Goal: Information Seeking & Learning: Learn about a topic

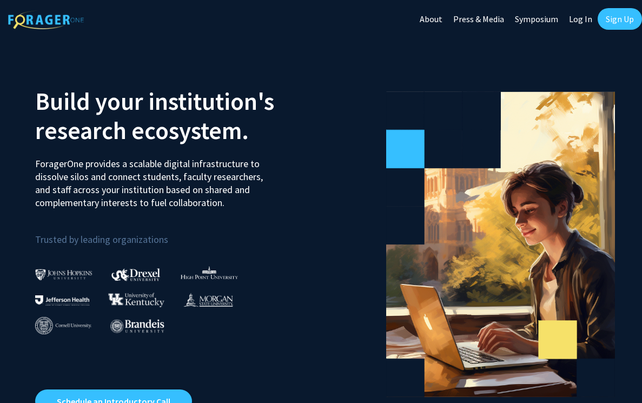
scroll to position [3, 0]
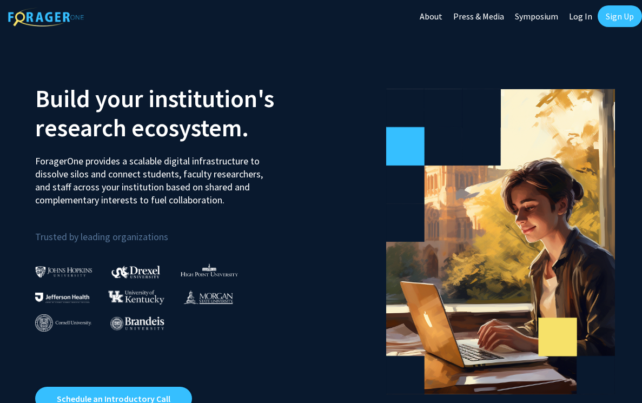
click at [615, 22] on link "Sign Up" at bounding box center [620, 16] width 44 height 22
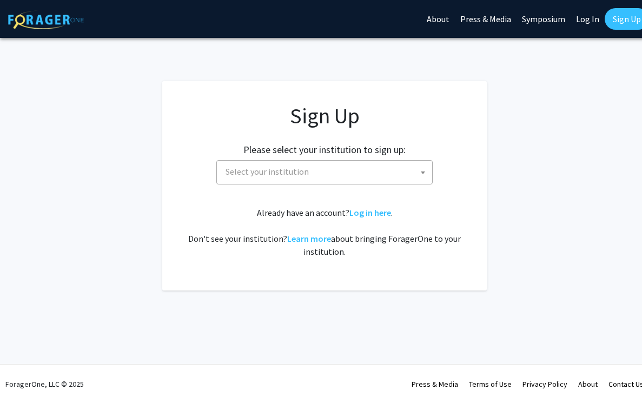
click at [309, 173] on span "Select your institution" at bounding box center [326, 172] width 211 height 22
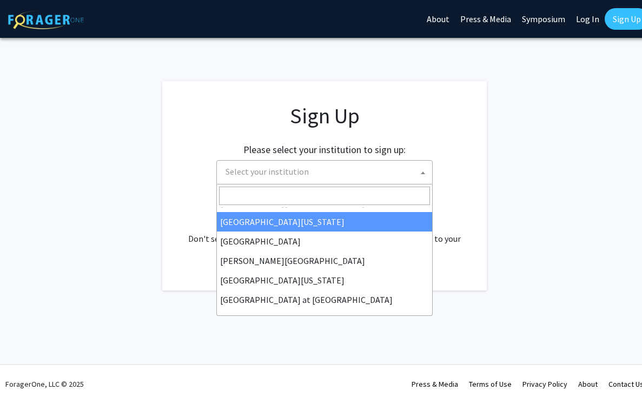
scroll to position [322, 0]
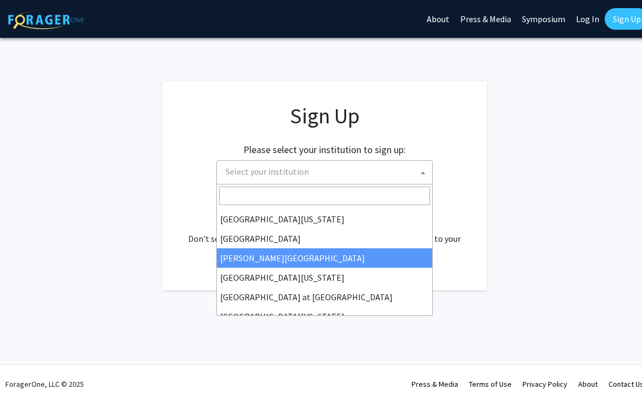
select select "24"
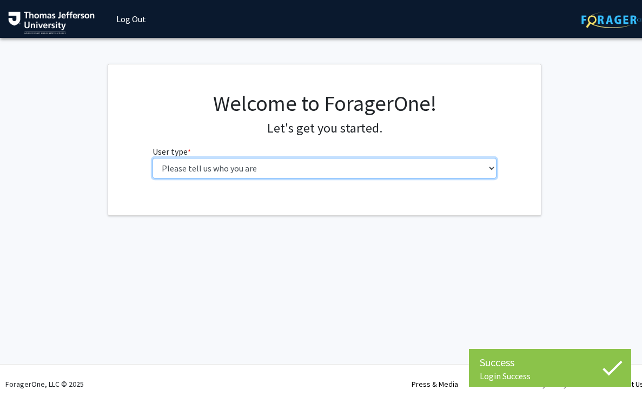
click at [258, 166] on select "Please tell us who you are Undergraduate Student Master's Student Doctoral Cand…" at bounding box center [325, 168] width 345 height 21
select select "3: doc"
click at [153, 158] on select "Please tell us who you are Undergraduate Student Master's Student Doctoral Cand…" at bounding box center [325, 168] width 345 height 21
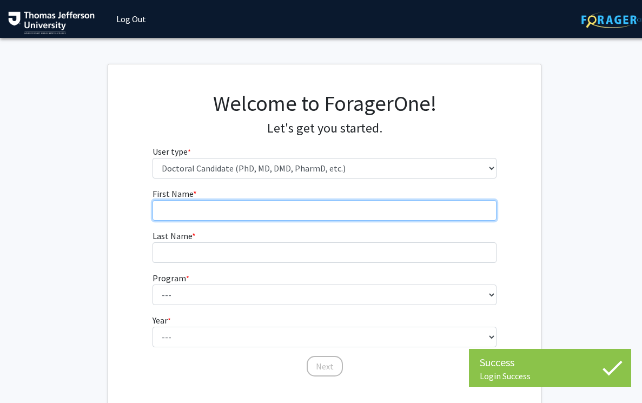
click at [274, 208] on input "First Name * required" at bounding box center [325, 210] width 345 height 21
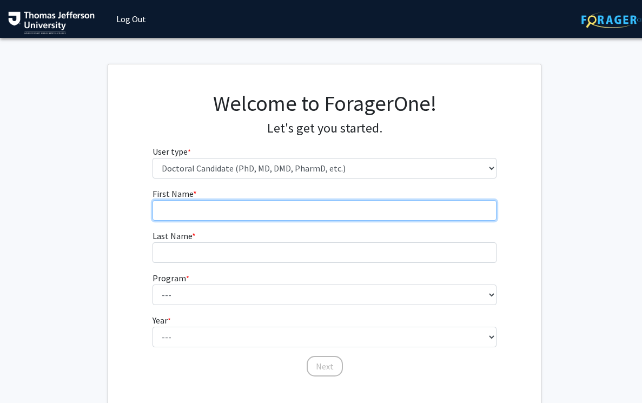
type input "[PERSON_NAME]"
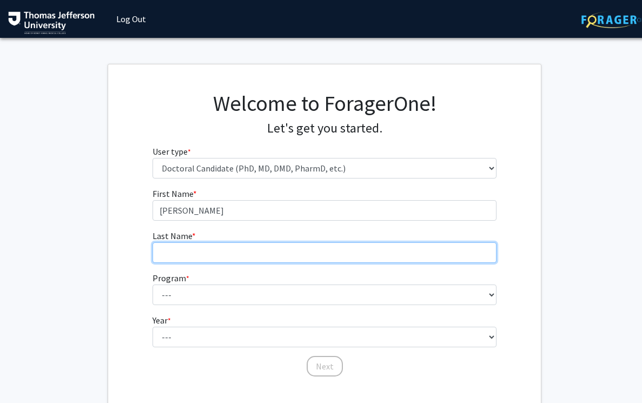
type input "[PERSON_NAME]"
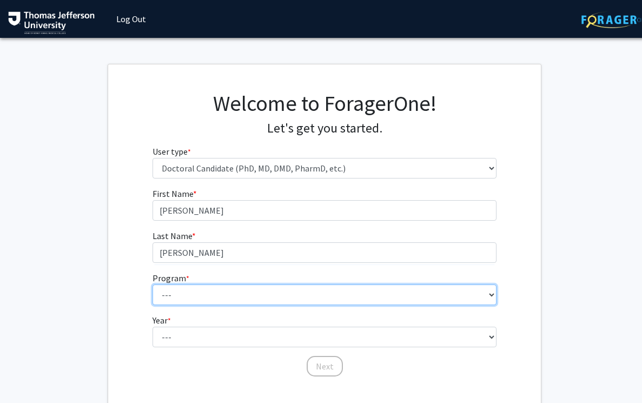
click at [218, 295] on select "--- Accelerated 3+3 BS in Health Sciences/Doctor of [MEDICAL_DATA] Accelerated …" at bounding box center [325, 295] width 345 height 21
select select "35: 815"
click at [153, 285] on select "--- Accelerated 3+3 BS in Health Sciences/Doctor of [MEDICAL_DATA] Accelerated …" at bounding box center [325, 295] width 345 height 21
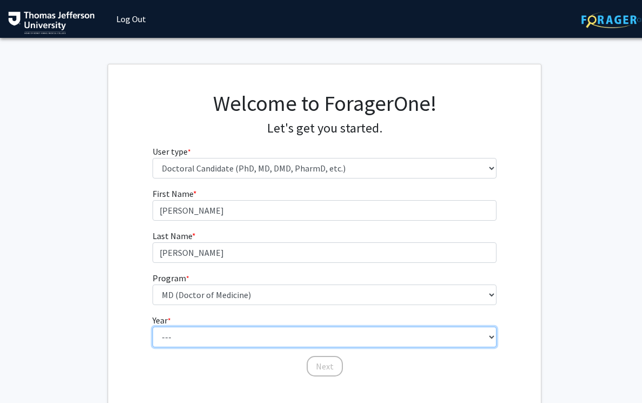
click at [199, 334] on select "--- First Year Second Year Third Year Fourth Year Fifth Year Sixth Year Seventh…" at bounding box center [325, 337] width 345 height 21
select select "1: first_year"
click at [153, 327] on select "--- First Year Second Year Third Year Fourth Year Fifth Year Sixth Year Seventh…" at bounding box center [325, 337] width 345 height 21
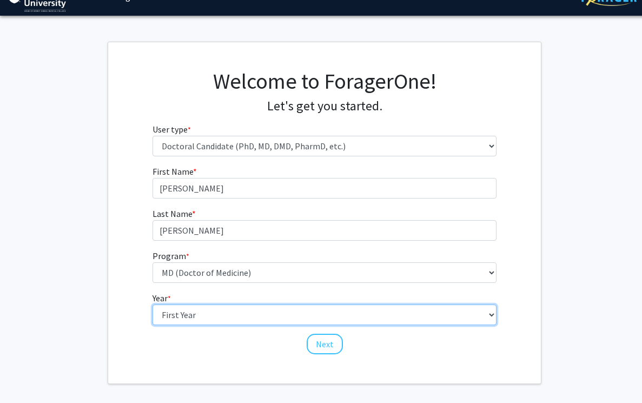
scroll to position [26, 0]
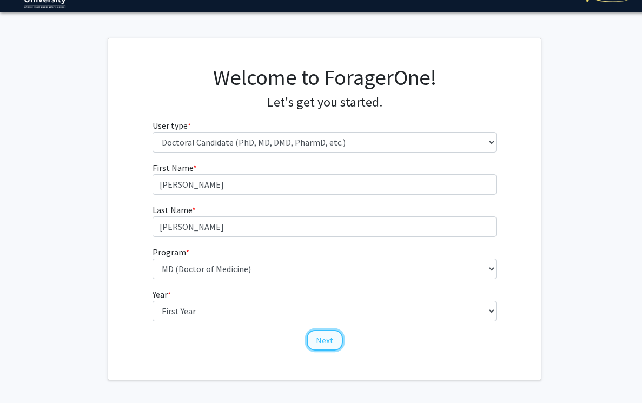
click at [317, 339] on button "Next" at bounding box center [325, 340] width 36 height 21
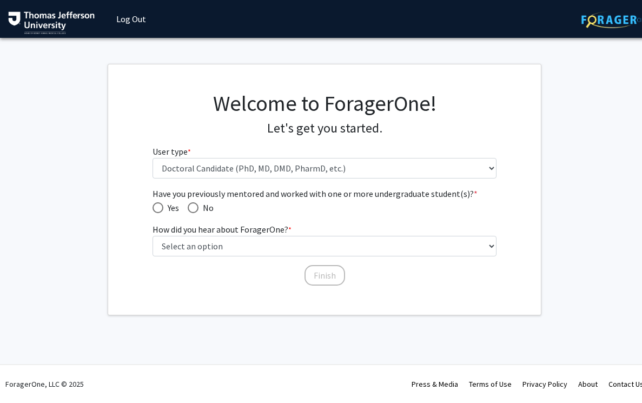
scroll to position [0, 0]
click at [193, 208] on span "Have you previously mentored and worked with one or more undergraduate student(…" at bounding box center [193, 207] width 11 height 11
click at [193, 208] on input "No" at bounding box center [193, 207] width 11 height 11
radio input "true"
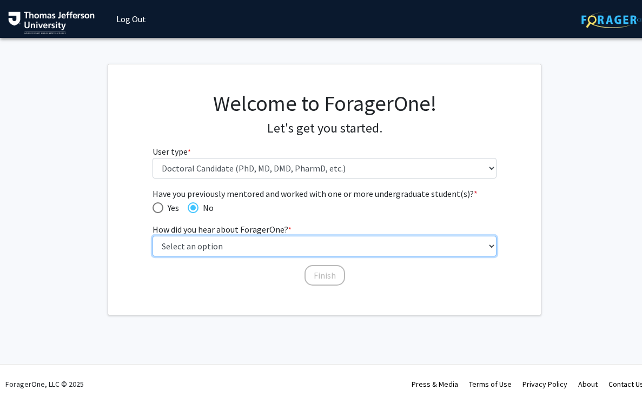
click at [196, 243] on select "Select an option Peer/student recommendation Faculty/staff recommendation Unive…" at bounding box center [325, 246] width 345 height 21
select select "2: faculty_recommendation"
click at [153, 236] on select "Select an option Peer/student recommendation Faculty/staff recommendation Unive…" at bounding box center [325, 246] width 345 height 21
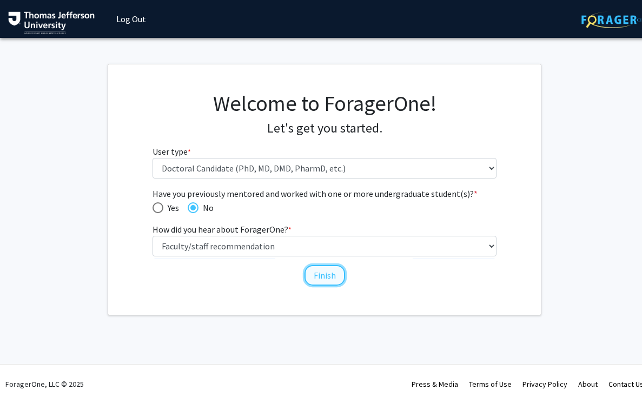
click at [332, 274] on button "Finish" at bounding box center [325, 275] width 41 height 21
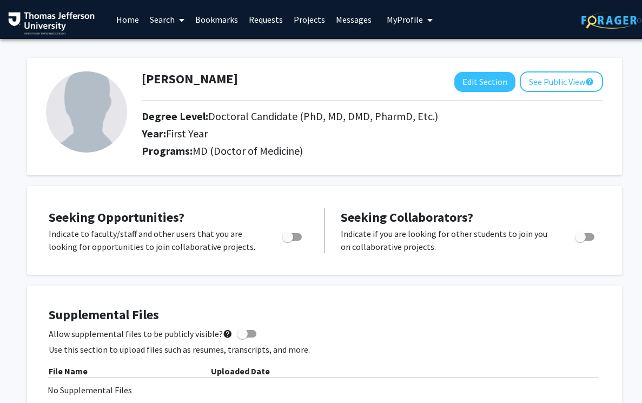
click at [314, 15] on link "Projects" at bounding box center [309, 20] width 42 height 38
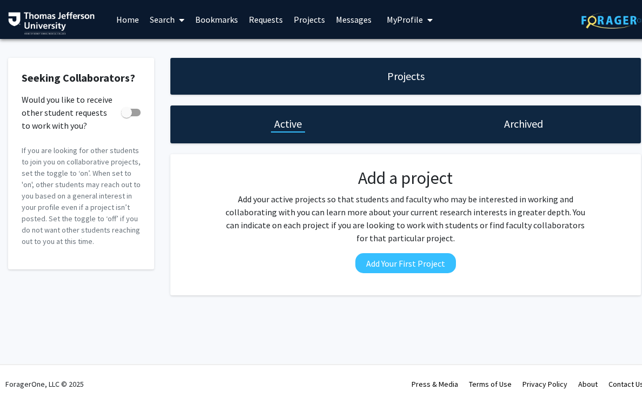
click at [133, 24] on link "Home" at bounding box center [128, 20] width 34 height 38
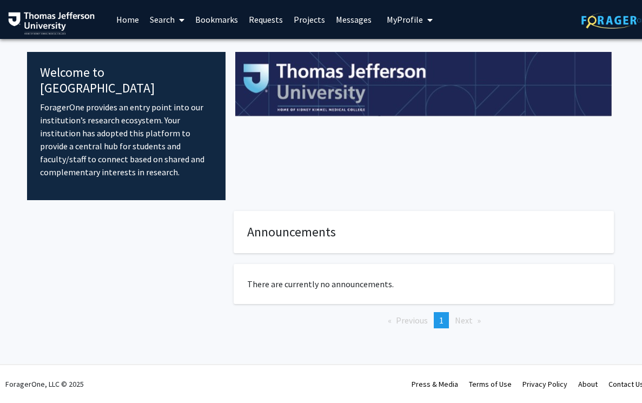
click at [423, 24] on span "My profile dropdown to access profile and logout" at bounding box center [428, 20] width 10 height 38
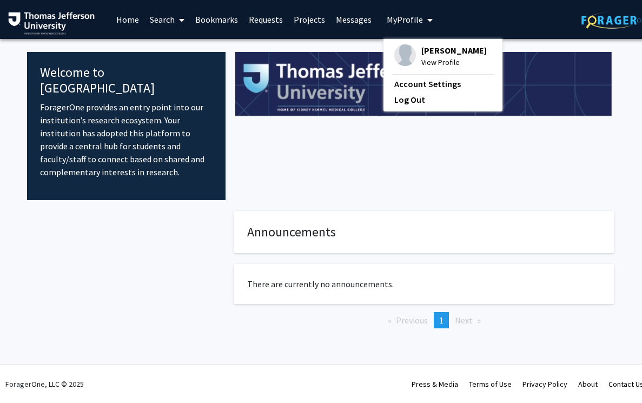
click at [429, 52] on span "[PERSON_NAME]" at bounding box center [453, 50] width 65 height 12
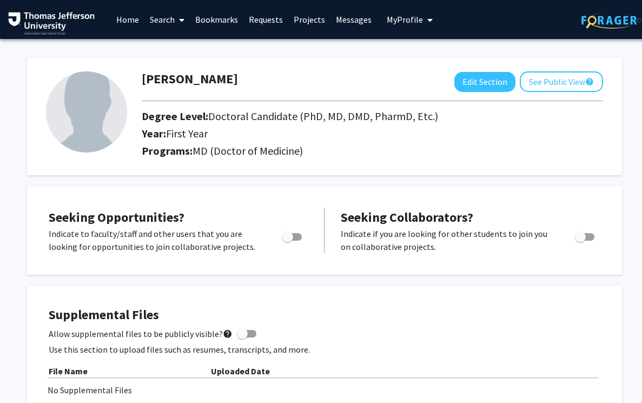
click at [298, 237] on span "Toggle" at bounding box center [291, 237] width 19 height 8
click at [288, 241] on input "Are you actively seeking opportunities?" at bounding box center [287, 241] width 1 height 1
checkbox input "true"
click at [582, 236] on span "Toggle" at bounding box center [580, 237] width 11 height 11
click at [581, 241] on input "Would you like to receive other student requests to work with you?" at bounding box center [580, 241] width 1 height 1
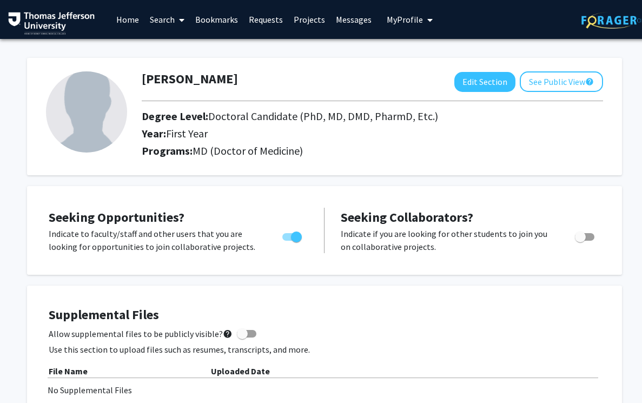
checkbox input "true"
click at [131, 21] on link "Home" at bounding box center [128, 20] width 34 height 38
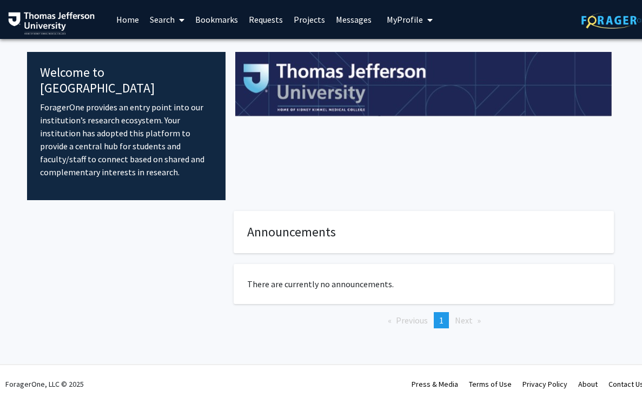
click at [320, 175] on div at bounding box center [424, 126] width 397 height 148
click at [302, 20] on link "Projects" at bounding box center [309, 20] width 42 height 38
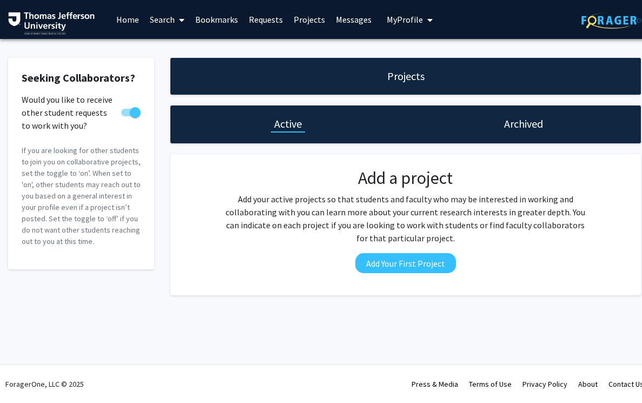
click at [308, 20] on link "Projects" at bounding box center [309, 20] width 42 height 38
click at [129, 109] on span at bounding box center [130, 113] width 19 height 8
click at [127, 116] on input "Would you like to receive other student requests to work with you?" at bounding box center [126, 116] width 1 height 1
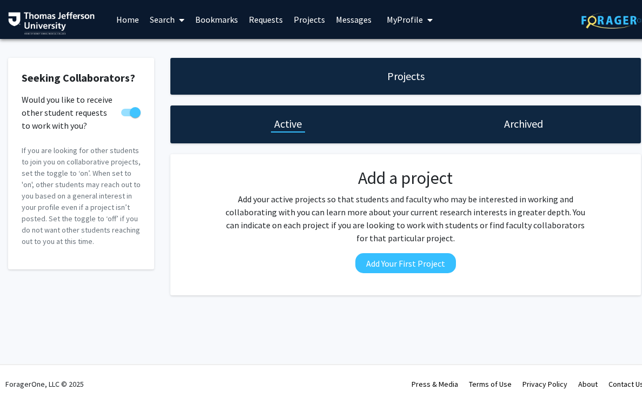
checkbox input "false"
click at [226, 21] on link "Bookmarks" at bounding box center [217, 20] width 54 height 38
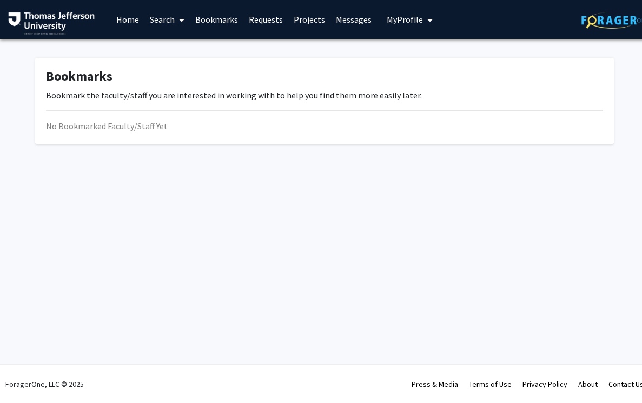
click at [165, 25] on link "Search" at bounding box center [166, 20] width 45 height 38
click at [178, 48] on span "Faculty/Staff" at bounding box center [184, 50] width 80 height 22
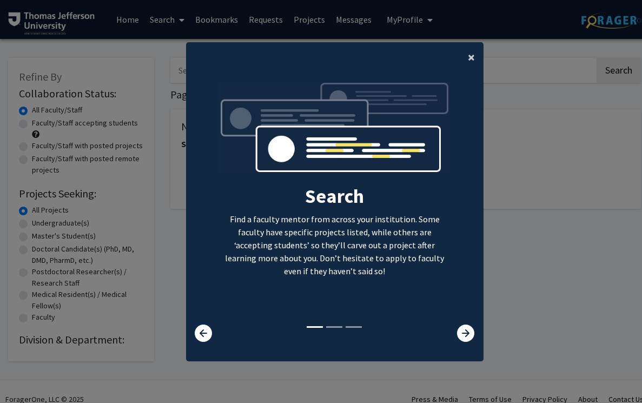
click at [469, 57] on span "×" at bounding box center [471, 57] width 7 height 17
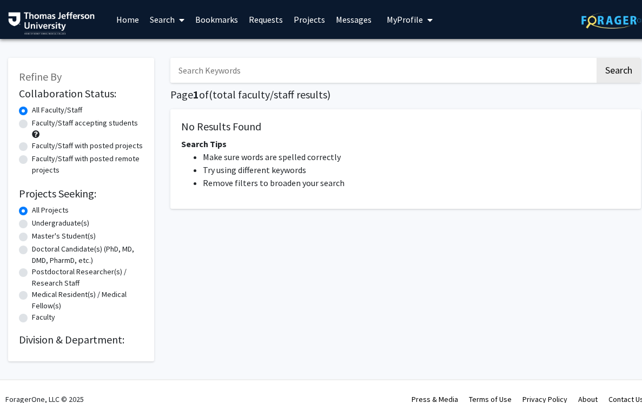
click at [55, 123] on label "Faculty/Staff accepting students" at bounding box center [85, 122] width 106 height 11
click at [39, 123] on input "Faculty/Staff accepting students" at bounding box center [35, 120] width 7 height 7
radio input "true"
click at [79, 149] on label "Faculty/Staff with posted projects" at bounding box center [87, 145] width 111 height 11
click at [39, 147] on input "Faculty/Staff with posted projects" at bounding box center [35, 143] width 7 height 7
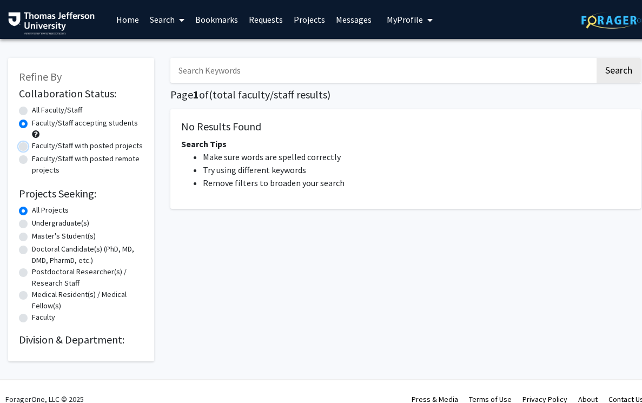
radio input "true"
click at [18, 126] on div "Refine By Collaboration Status: Collaboration Status All Faculty/Staff Collabor…" at bounding box center [81, 210] width 146 height 304
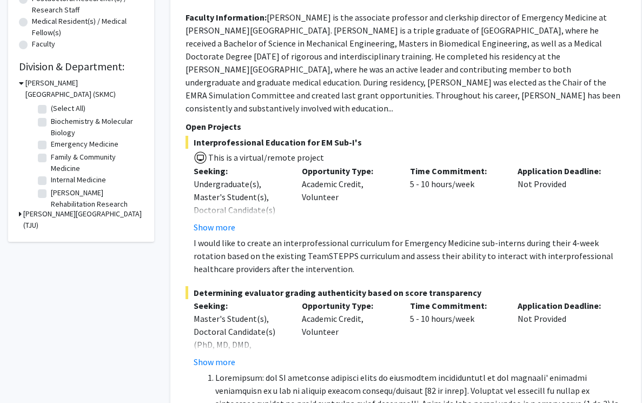
scroll to position [288, 0]
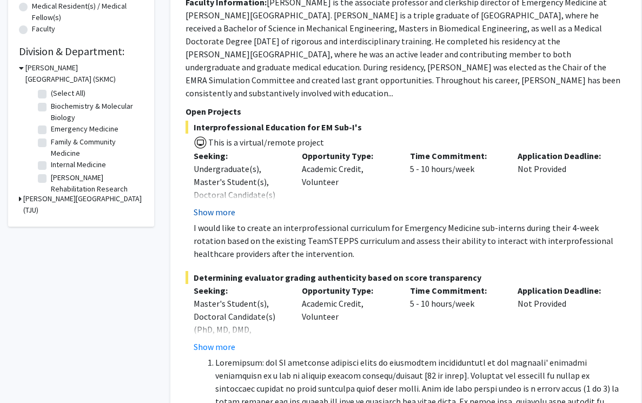
click at [223, 206] on button "Show more" at bounding box center [215, 212] width 42 height 13
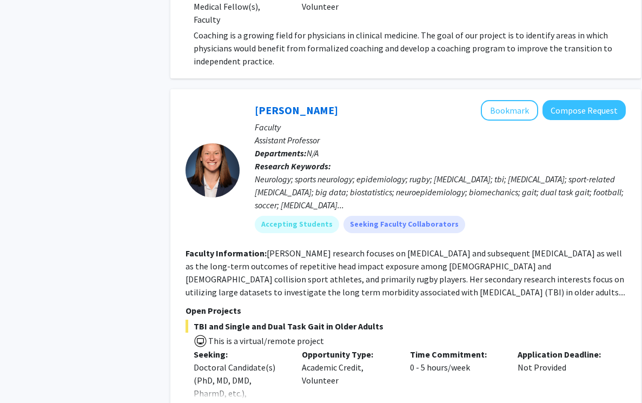
scroll to position [2026, 0]
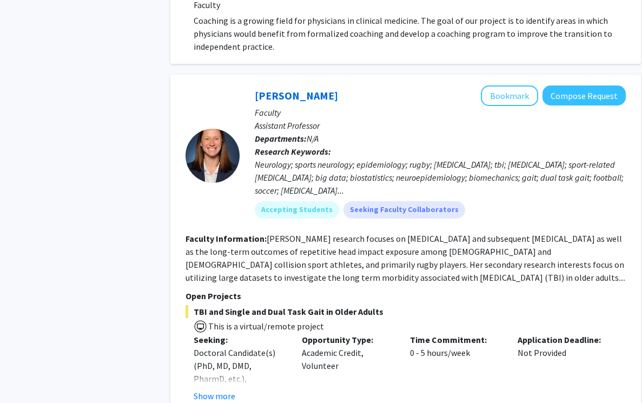
click at [355, 263] on fg-read-more "[PERSON_NAME] research focuses on [MEDICAL_DATA] and subsequent [MEDICAL_DATA] …" at bounding box center [406, 258] width 440 height 50
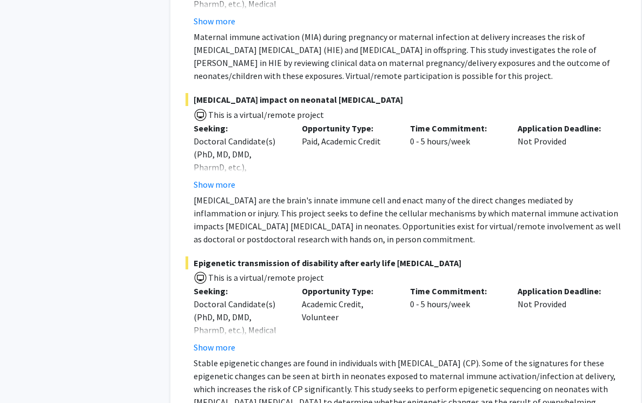
scroll to position [6361, 0]
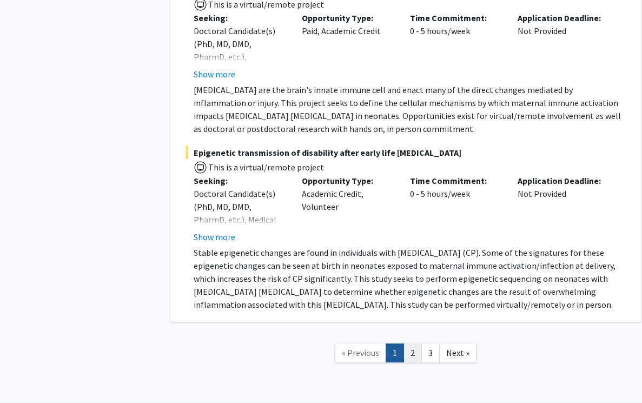
click at [416, 344] on link "2" at bounding box center [413, 353] width 18 height 19
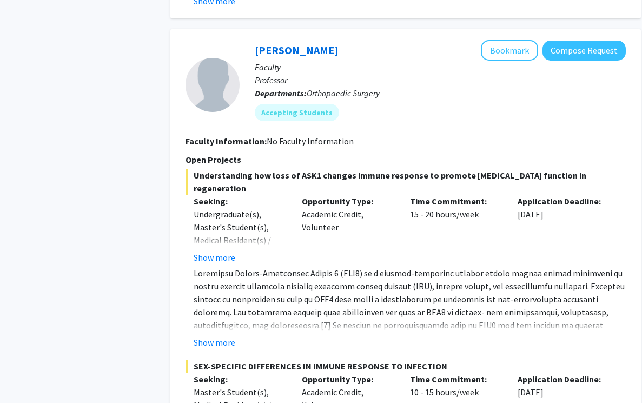
scroll to position [3705, 0]
click at [220, 337] on button "Show more" at bounding box center [215, 343] width 42 height 13
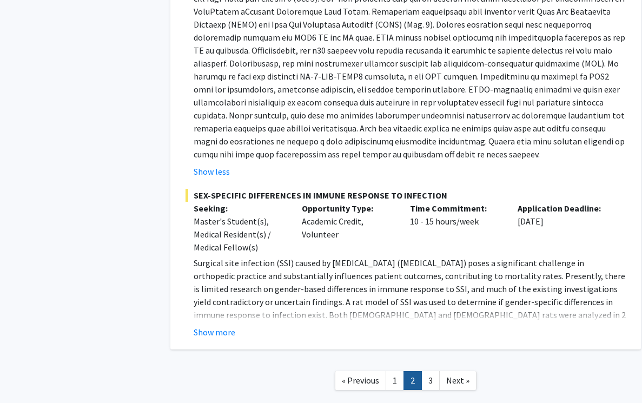
scroll to position [4127, 0]
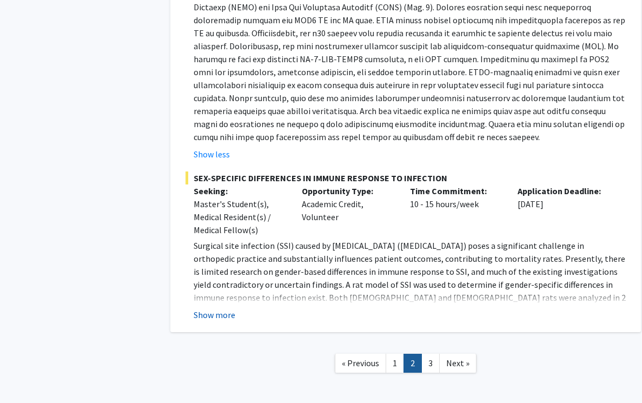
click at [227, 308] on button "Show more" at bounding box center [215, 314] width 42 height 13
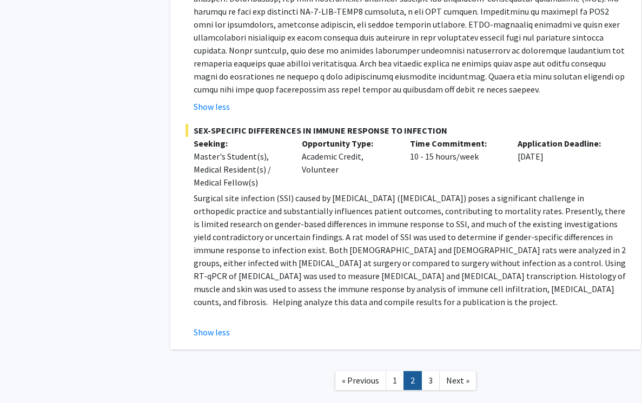
scroll to position [4202, 0]
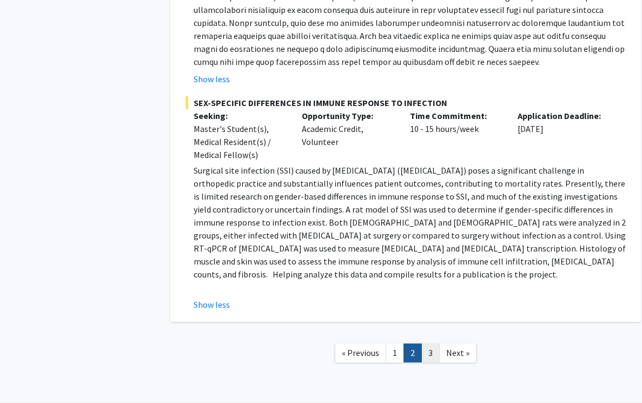
click at [434, 344] on link "3" at bounding box center [430, 353] width 18 height 19
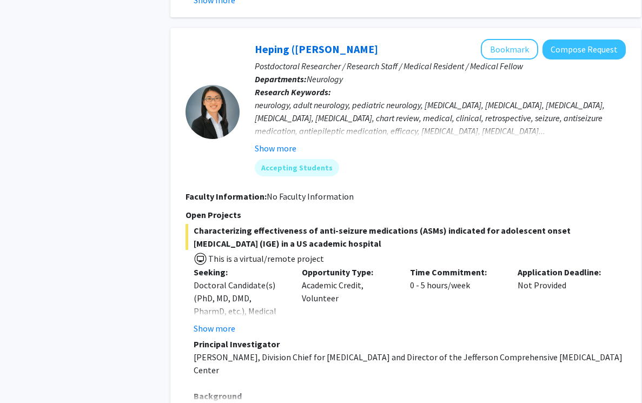
scroll to position [1984, 0]
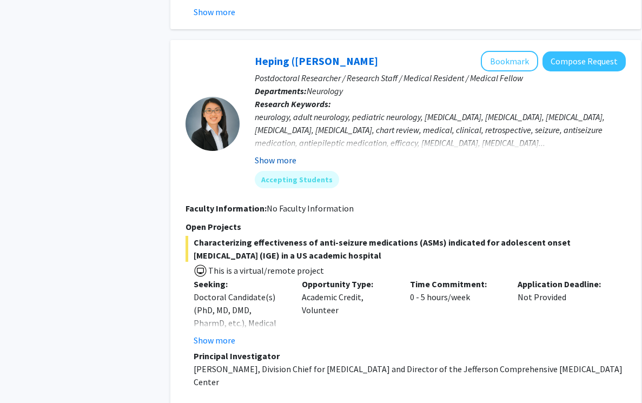
click at [288, 154] on button "Show more" at bounding box center [276, 160] width 42 height 13
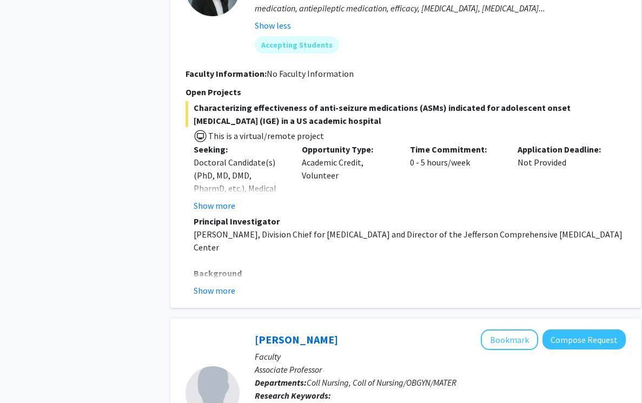
scroll to position [2121, 0]
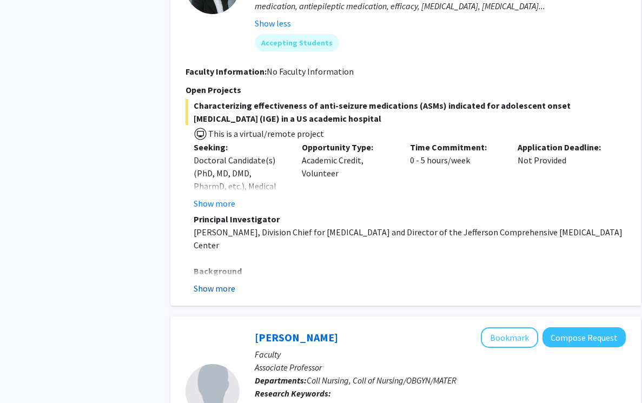
click at [218, 282] on button "Show more" at bounding box center [215, 288] width 42 height 13
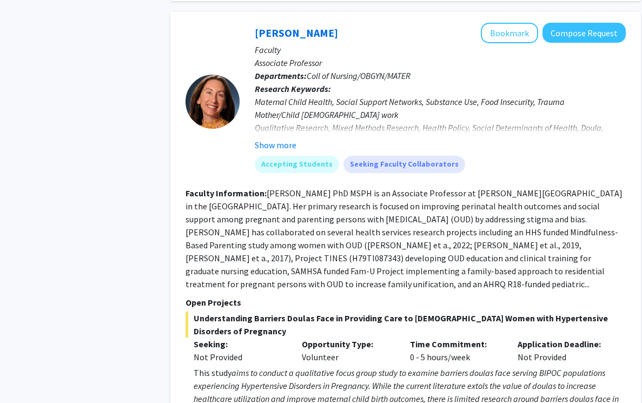
scroll to position [3522, 0]
